Goal: Task Accomplishment & Management: Use online tool/utility

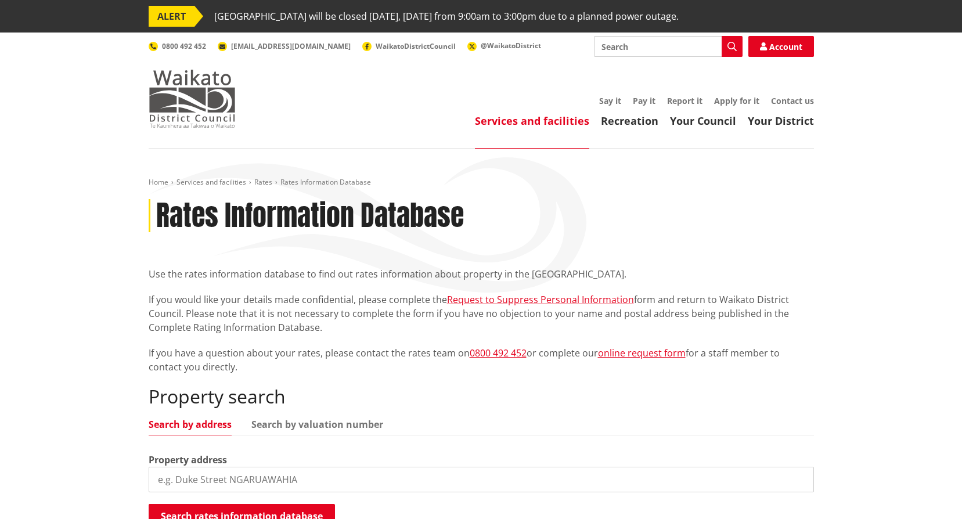
click at [195, 98] on img at bounding box center [192, 99] width 87 height 58
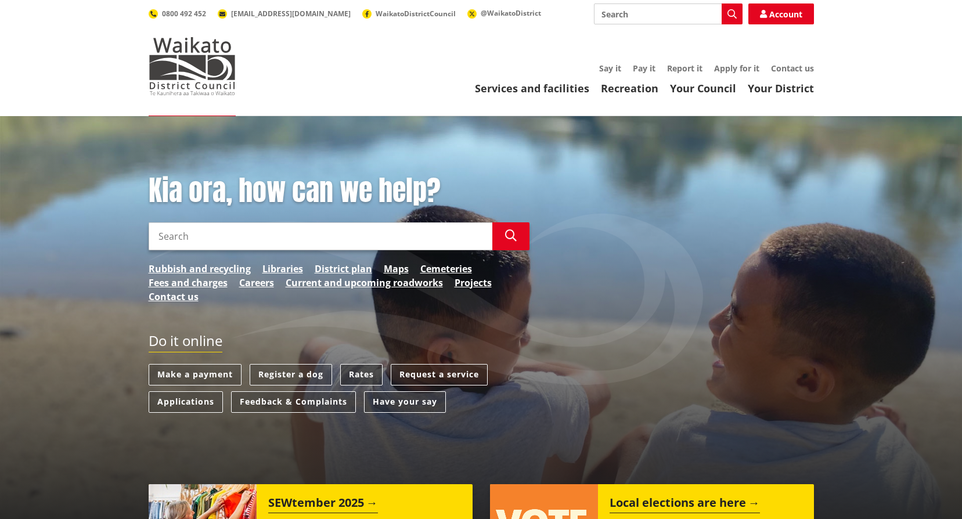
click at [361, 372] on link "Rates" at bounding box center [361, 374] width 42 height 21
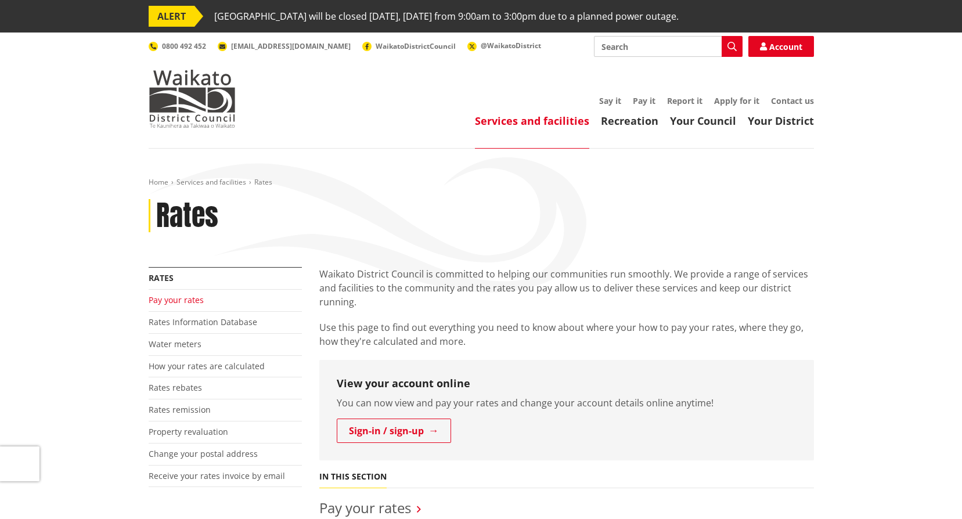
click at [179, 299] on link "Pay your rates" at bounding box center [176, 299] width 55 height 11
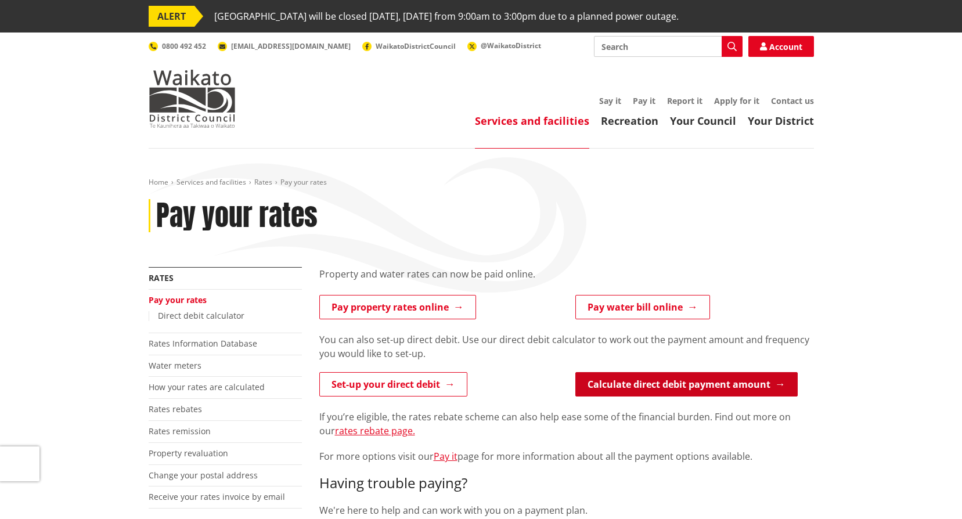
click at [634, 385] on link "Calculate direct debit payment amount" at bounding box center [687, 384] width 222 height 24
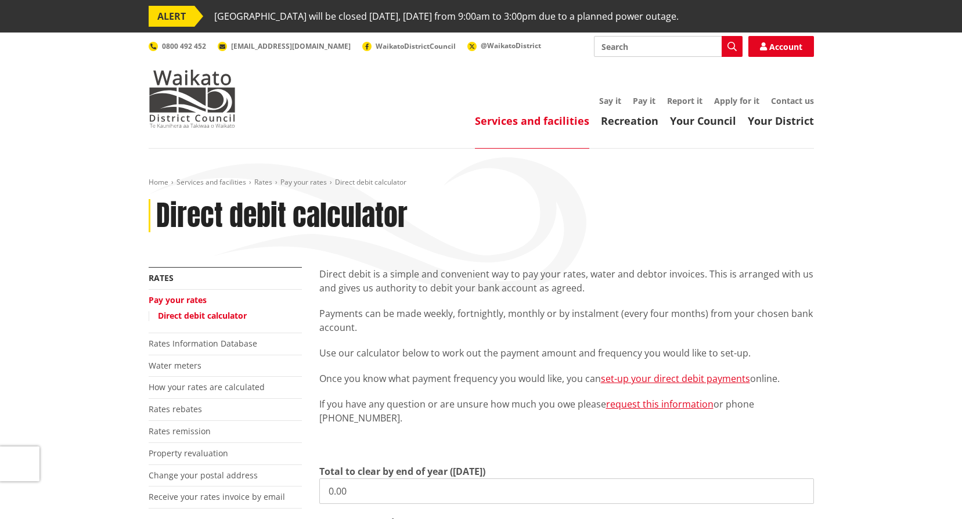
scroll to position [174, 0]
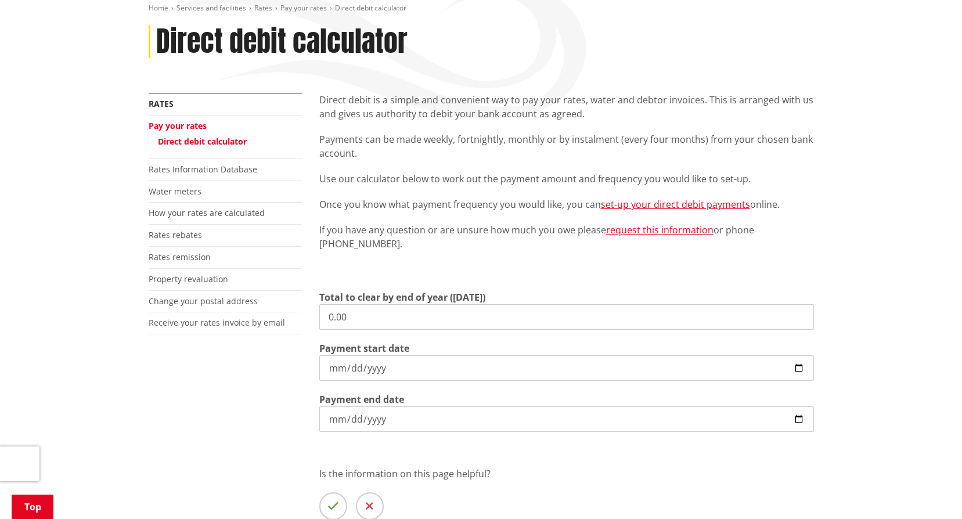
click at [371, 318] on input "0.00" at bounding box center [566, 317] width 495 height 26
drag, startPoint x: 371, startPoint y: 318, endPoint x: 232, endPoint y: 323, distance: 138.3
click at [232, 323] on div "More from this section Rates Pay your rates Direct debit calculator Rates Infor…" at bounding box center [481, 331] width 683 height 477
type input "4,775.43"
click at [800, 367] on input "[DATE]" at bounding box center [566, 368] width 495 height 26
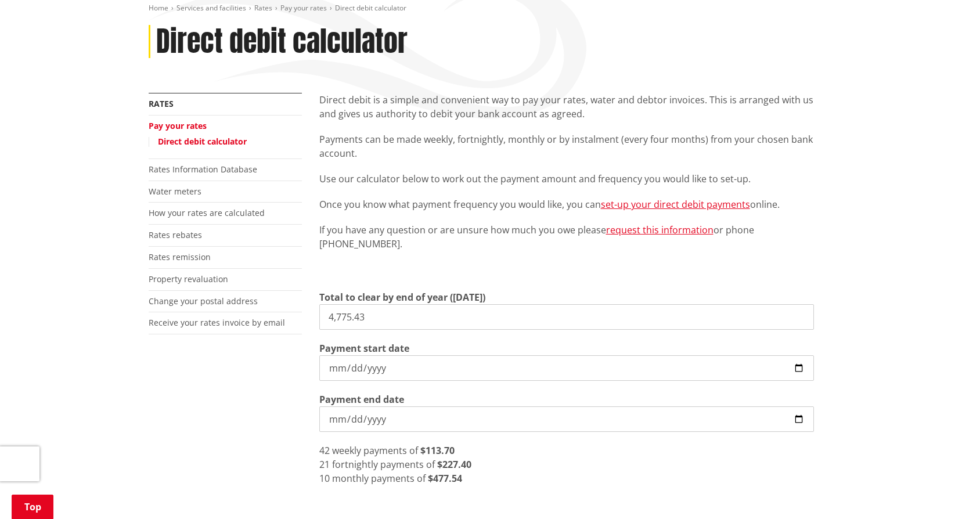
type input "[DATE]"
click at [538, 443] on div "Total to clear by end of year ([DATE]) 4,775.43 Payment start date [DATE] Payme…" at bounding box center [566, 387] width 495 height 195
